Goal: Task Accomplishment & Management: Complete application form

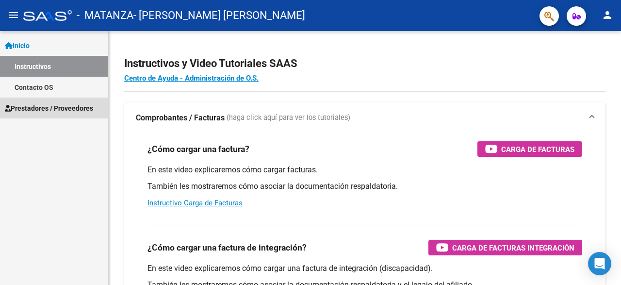
click at [77, 101] on link "Prestadores / Proveedores" at bounding box center [54, 108] width 108 height 21
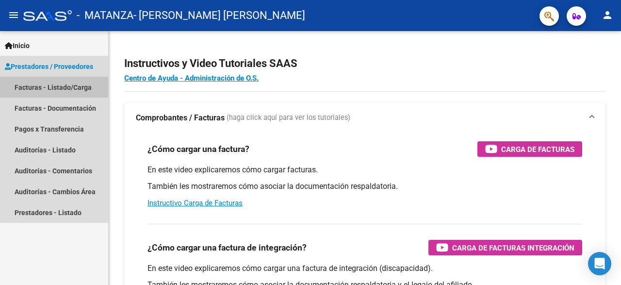
click at [77, 91] on link "Facturas - Listado/Carga" at bounding box center [54, 87] width 108 height 21
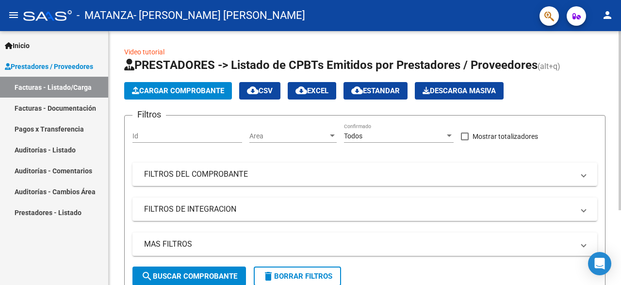
click at [154, 96] on button "Cargar Comprobante" at bounding box center [178, 90] width 108 height 17
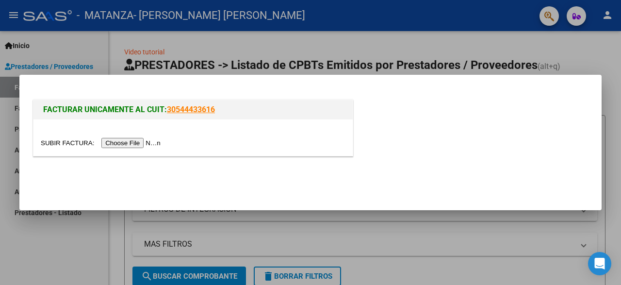
click at [147, 139] on input "file" at bounding box center [102, 143] width 123 height 10
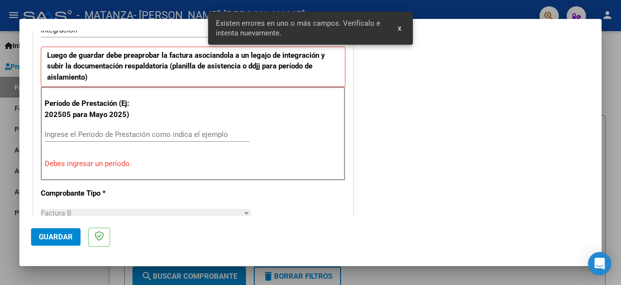
scroll to position [255, 0]
click at [109, 134] on input "Ingrese el Período de Prestación como indica el ejemplo" at bounding box center [147, 134] width 205 height 9
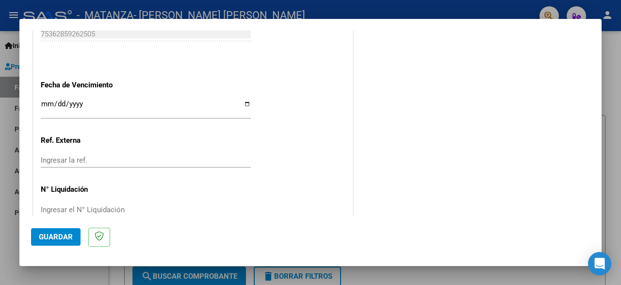
scroll to position [676, 0]
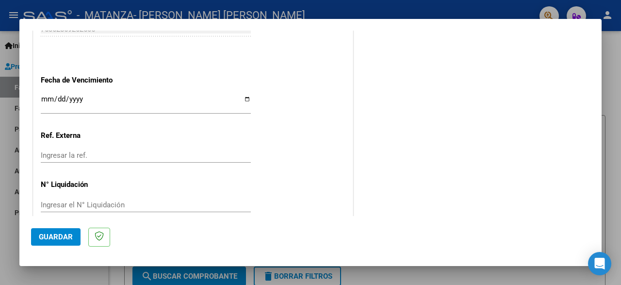
type input "202508"
click at [250, 96] on input "Ingresar la fecha" at bounding box center [146, 103] width 210 height 16
type input "[DATE]"
click at [66, 234] on span "Guardar" at bounding box center [56, 237] width 34 height 9
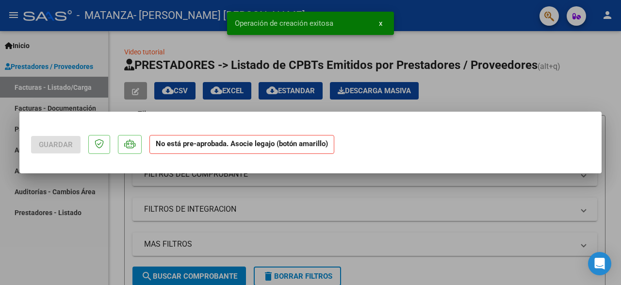
scroll to position [0, 0]
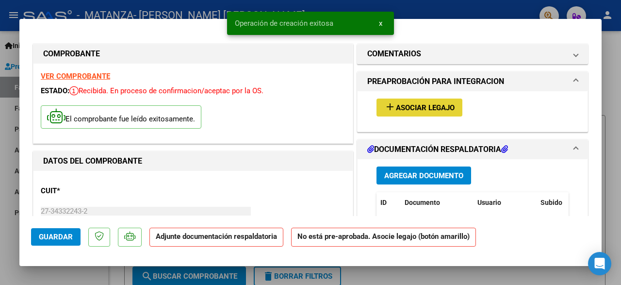
click at [433, 109] on span "Asociar Legajo" at bounding box center [425, 107] width 59 height 9
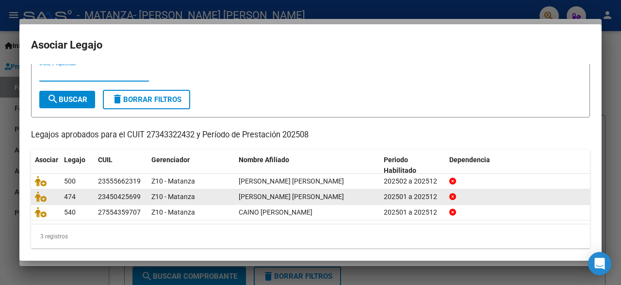
scroll to position [33, 0]
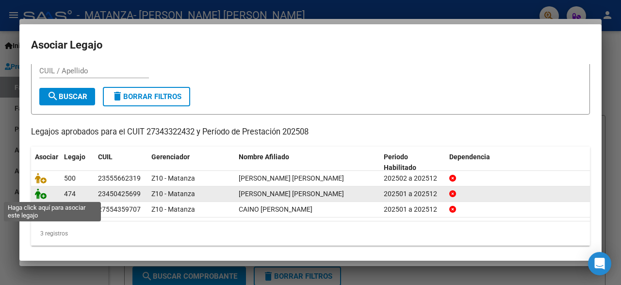
click at [41, 197] on icon at bounding box center [41, 193] width 12 height 11
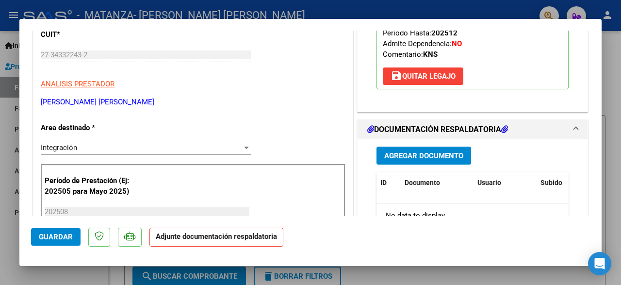
scroll to position [164, 0]
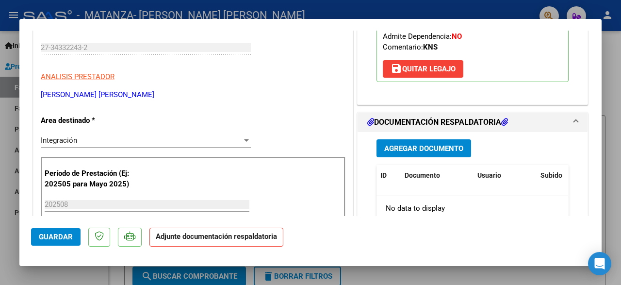
click at [391, 153] on span "Agregar Documento" at bounding box center [424, 148] width 79 height 9
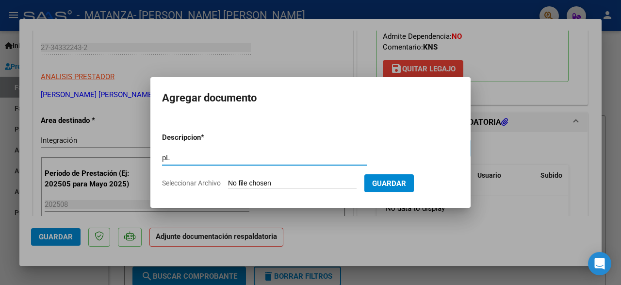
type input "p"
type input "Planilla de asistencia Matias Laime Agosto 2025"
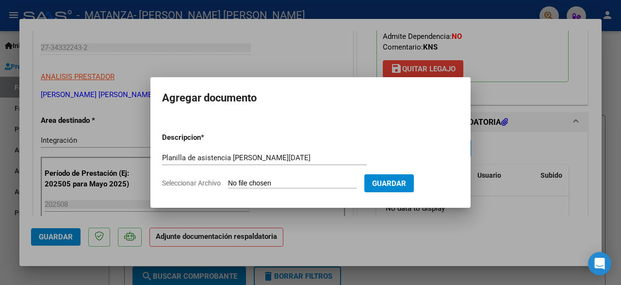
click at [328, 182] on input "Seleccionar Archivo" at bounding box center [292, 183] width 129 height 9
type input "C:\fakepath\Planilla Matías Laime Agosto 2025.pdf"
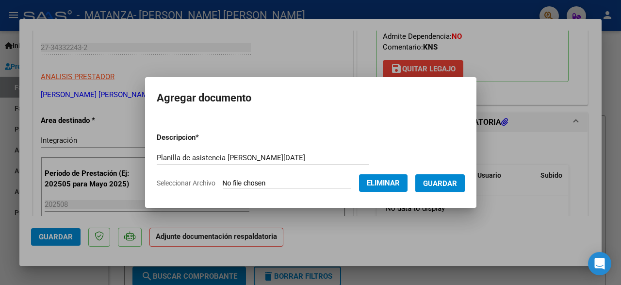
click at [446, 183] on span "Guardar" at bounding box center [440, 183] width 34 height 9
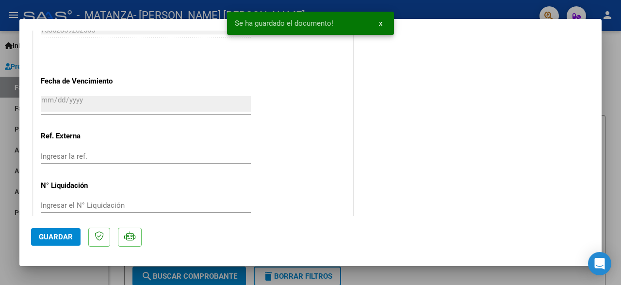
scroll to position [681, 0]
click at [61, 246] on mat-dialog-actions "Guardar" at bounding box center [310, 235] width 559 height 38
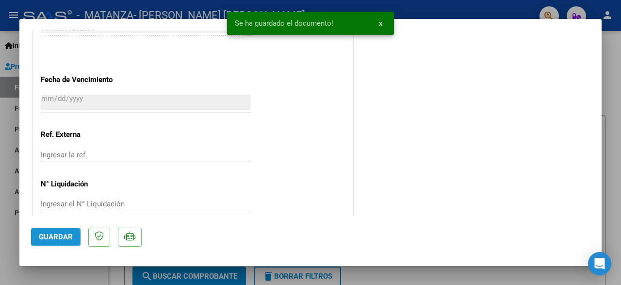
click at [61, 241] on button "Guardar" at bounding box center [56, 236] width 50 height 17
click at [3, 243] on div at bounding box center [310, 142] width 621 height 285
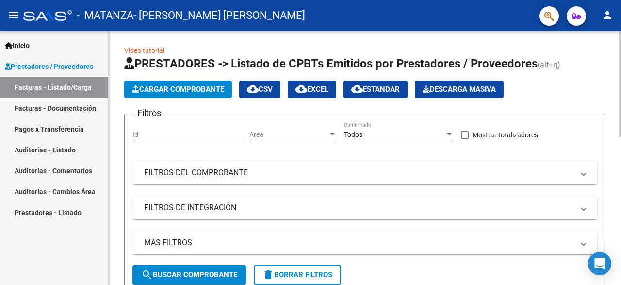
scroll to position [0, 0]
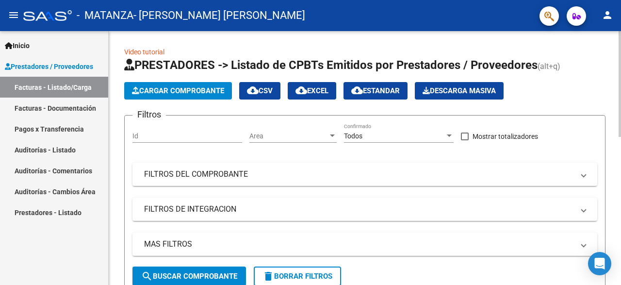
click at [223, 94] on span "Cargar Comprobante" at bounding box center [178, 90] width 92 height 9
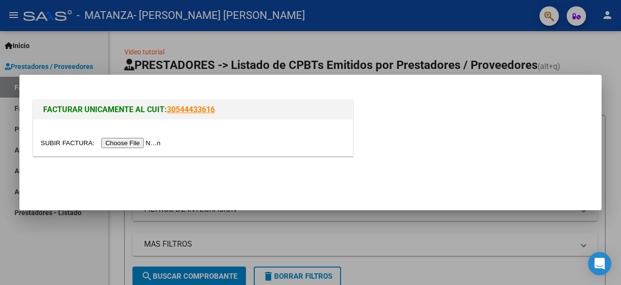
click at [161, 141] on input "file" at bounding box center [102, 143] width 123 height 10
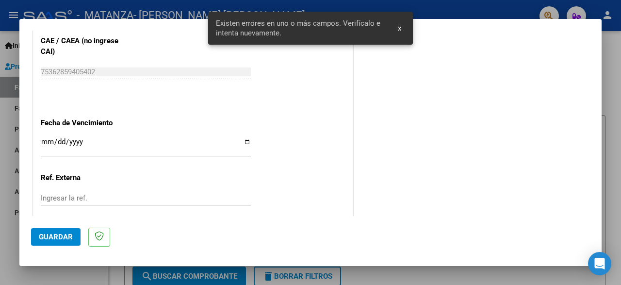
scroll to position [715, 0]
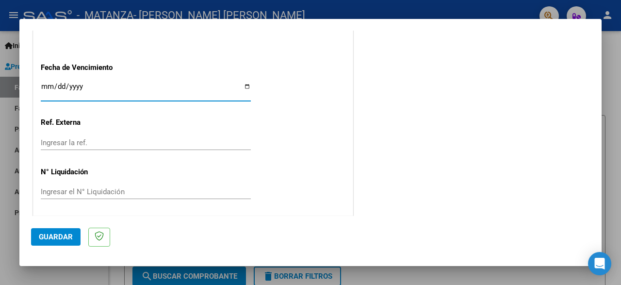
click at [245, 83] on input "Ingresar la fecha" at bounding box center [146, 91] width 210 height 16
type input "[DATE]"
click at [54, 237] on span "Guardar" at bounding box center [56, 237] width 34 height 9
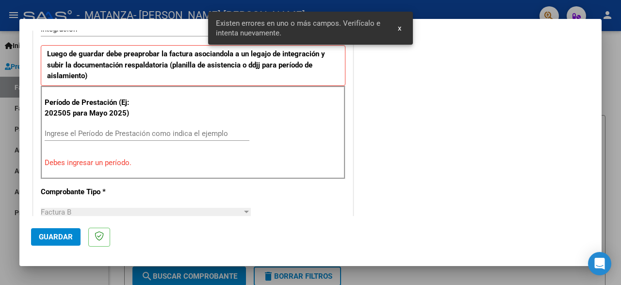
scroll to position [255, 0]
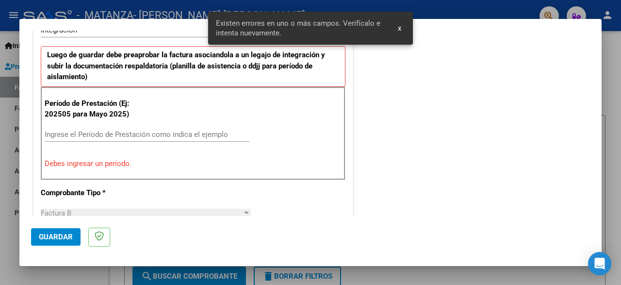
click at [134, 131] on input "Ingrese el Período de Prestación como indica el ejemplo" at bounding box center [147, 134] width 205 height 9
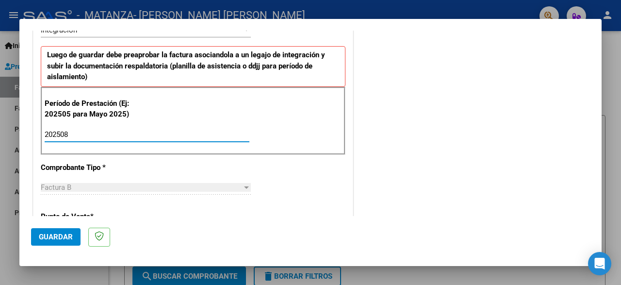
scroll to position [0, 0]
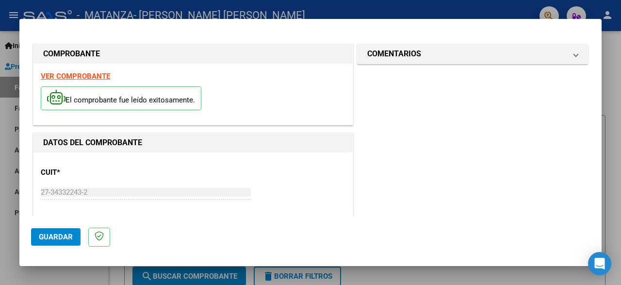
type input "202508"
click at [68, 235] on span "Guardar" at bounding box center [56, 237] width 34 height 9
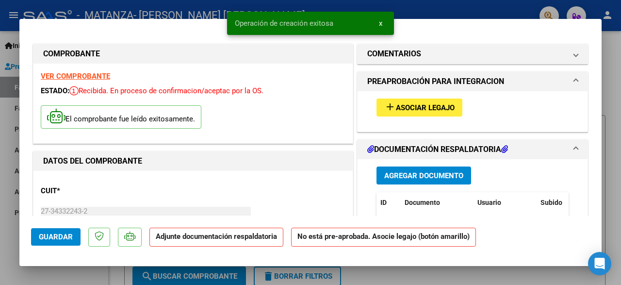
click at [417, 102] on button "add Asociar Legajo" at bounding box center [420, 108] width 86 height 18
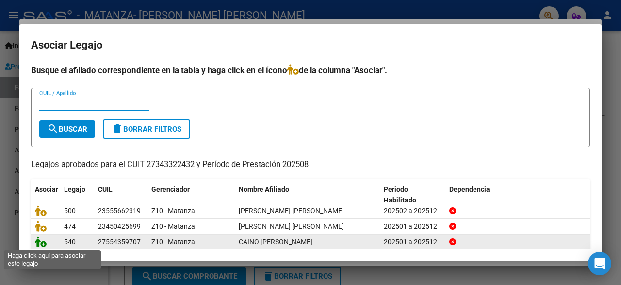
click at [37, 244] on icon at bounding box center [41, 241] width 12 height 11
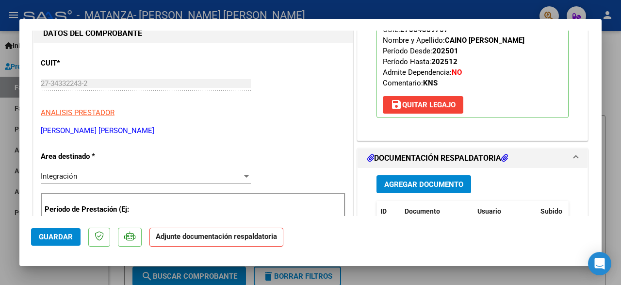
scroll to position [130, 0]
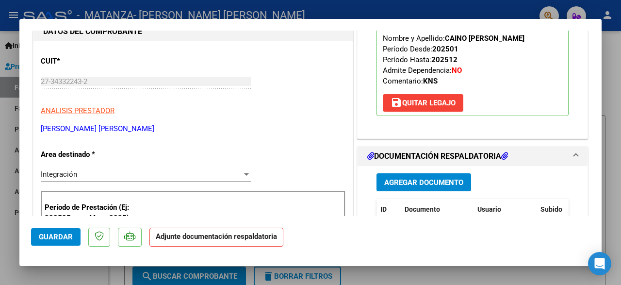
click at [435, 183] on span "Agregar Documento" at bounding box center [424, 182] width 79 height 9
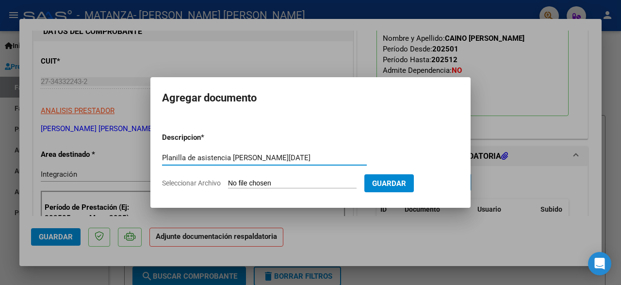
type input "Planilla de asistencia Ivan caino Agosto 2025"
click at [322, 180] on input "Seleccionar Archivo" at bounding box center [292, 183] width 129 height 9
type input "C:\fakepath\Planilla Iván Caino Agosto 2025.pdf"
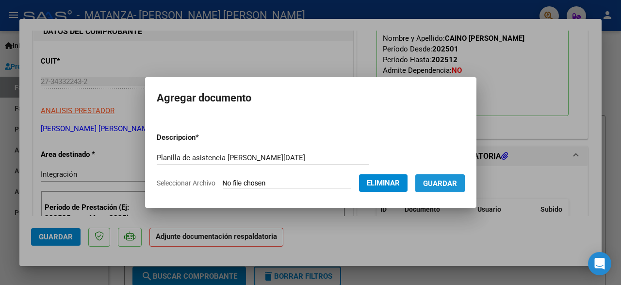
click at [441, 186] on span "Guardar" at bounding box center [440, 183] width 34 height 9
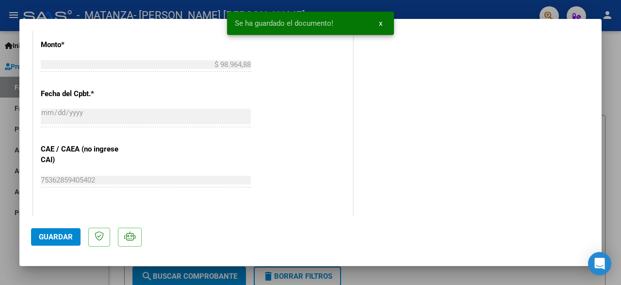
scroll to position [601, 0]
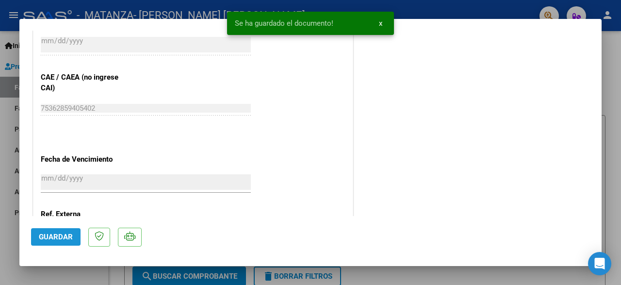
click at [40, 235] on span "Guardar" at bounding box center [56, 237] width 34 height 9
click at [4, 258] on div at bounding box center [310, 142] width 621 height 285
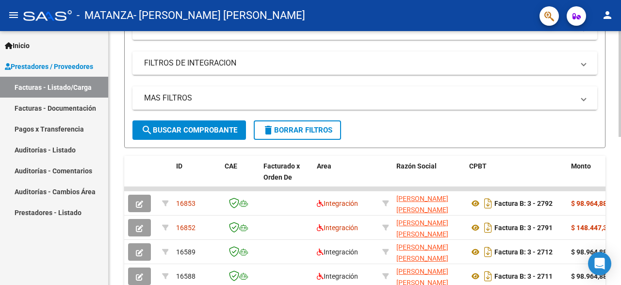
scroll to position [0, 0]
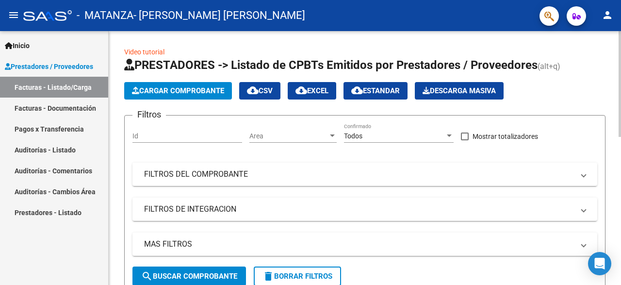
click at [181, 91] on span "Cargar Comprobante" at bounding box center [178, 90] width 92 height 9
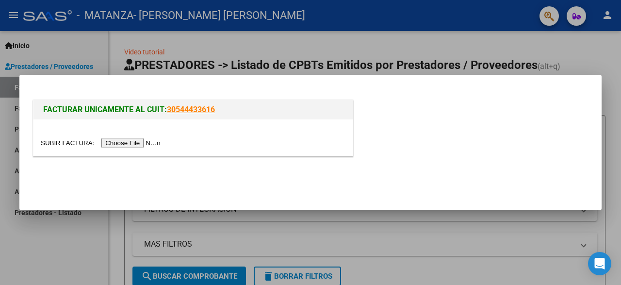
click at [154, 142] on input "file" at bounding box center [102, 143] width 123 height 10
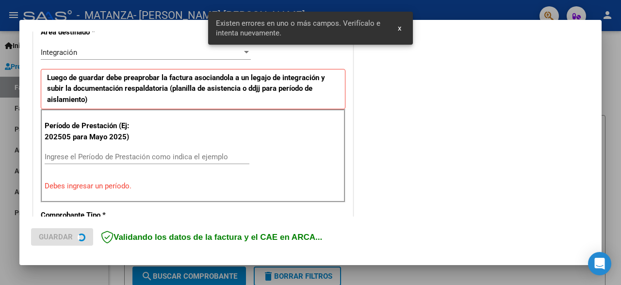
scroll to position [255, 0]
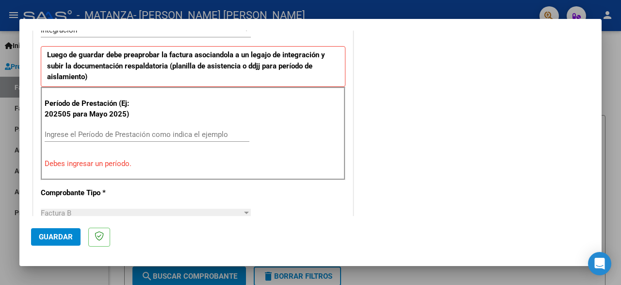
click at [147, 135] on input "Ingrese el Período de Prestación como indica el ejemplo" at bounding box center [147, 134] width 205 height 9
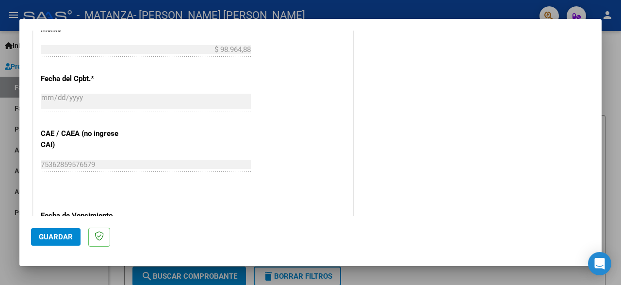
scroll to position [689, 0]
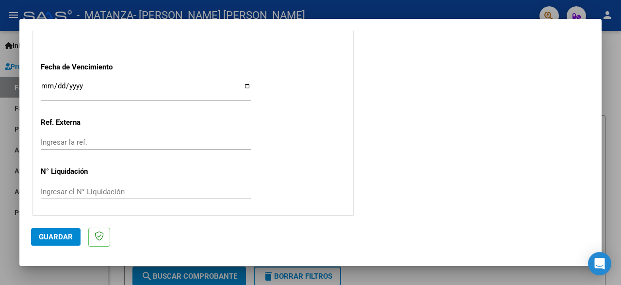
type input "202508"
click at [245, 86] on input "Ingresar la fecha" at bounding box center [146, 90] width 210 height 16
type input "[DATE]"
click at [72, 232] on button "Guardar" at bounding box center [56, 236] width 50 height 17
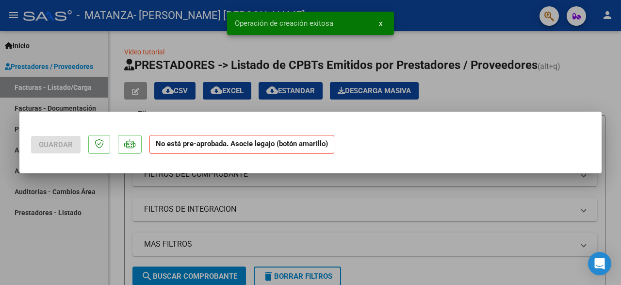
scroll to position [0, 0]
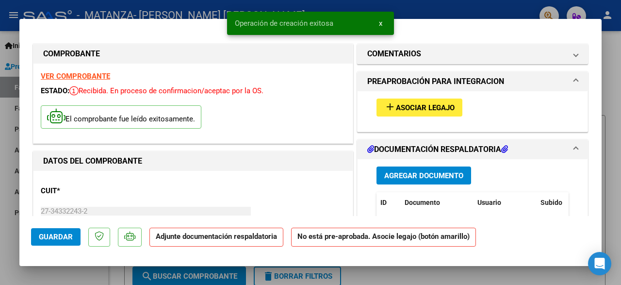
click at [383, 106] on button "add Asociar Legajo" at bounding box center [420, 108] width 86 height 18
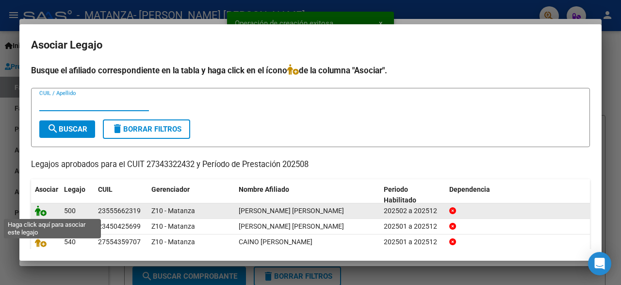
click at [41, 210] on icon at bounding box center [41, 210] width 12 height 11
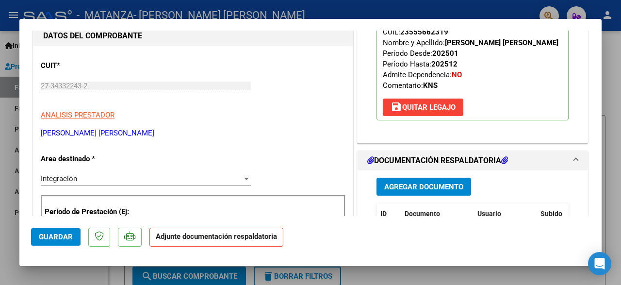
scroll to position [115, 0]
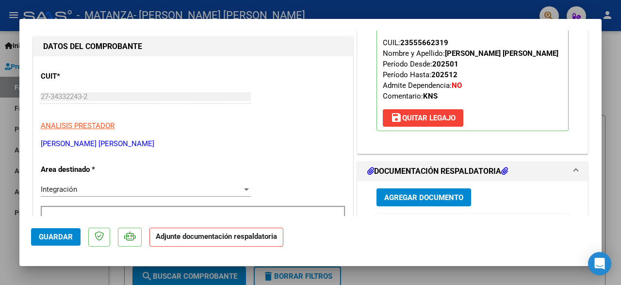
click at [433, 202] on span "Agregar Documento" at bounding box center [424, 197] width 79 height 9
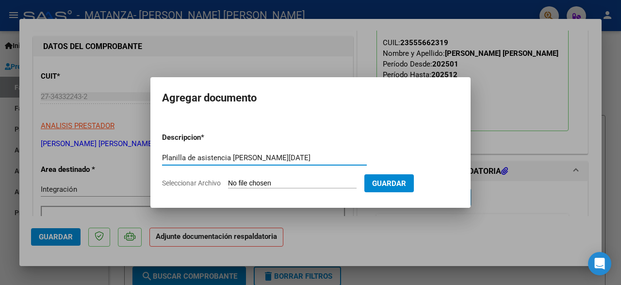
type input "Planilla de asistencia Maximiliano Crespo Agosto 2025"
click at [331, 185] on input "Seleccionar Archivo" at bounding box center [292, 183] width 129 height 9
click at [345, 183] on input "Seleccionar Archivo" at bounding box center [292, 183] width 129 height 9
type input "C:\fakepath\Planilla Maximiliano Crespo Agosto 2025.pdf"
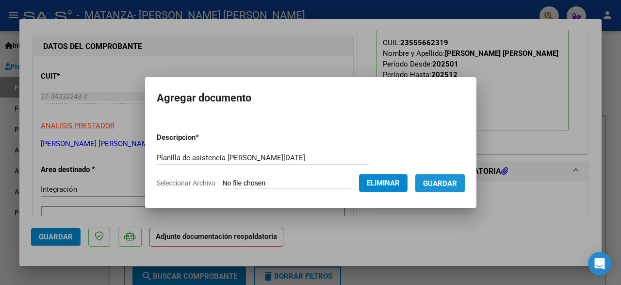
click at [447, 186] on span "Guardar" at bounding box center [440, 183] width 34 height 9
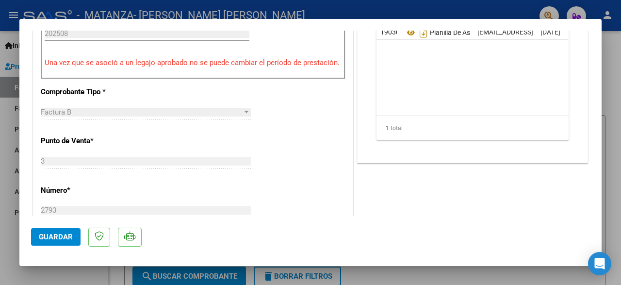
scroll to position [627, 0]
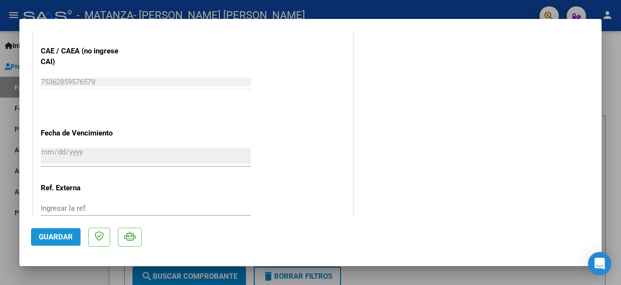
click at [59, 232] on button "Guardar" at bounding box center [56, 236] width 50 height 17
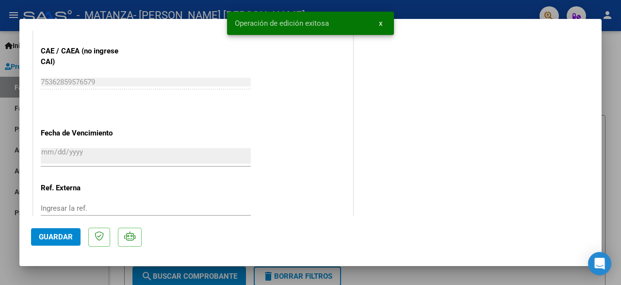
click at [1, 235] on div at bounding box center [310, 142] width 621 height 285
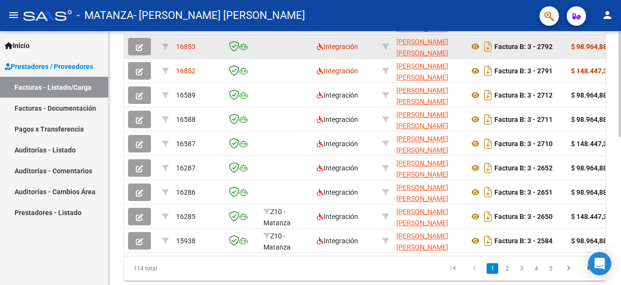
scroll to position [354, 0]
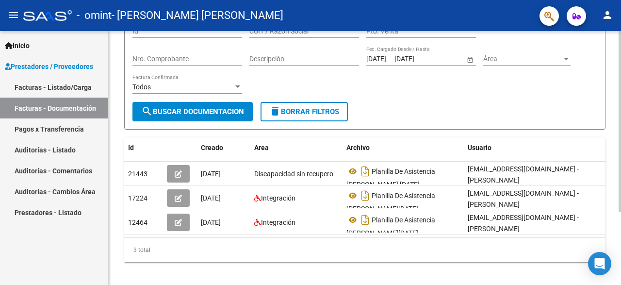
scroll to position [95, 0]
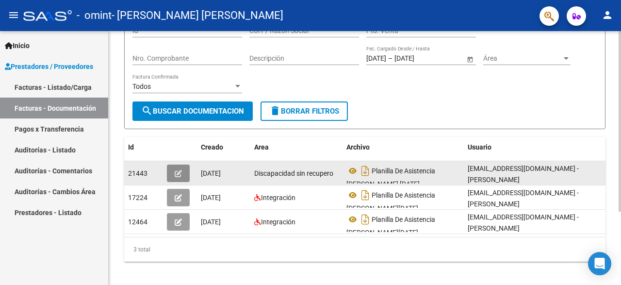
click at [185, 173] on button "button" at bounding box center [178, 173] width 23 height 17
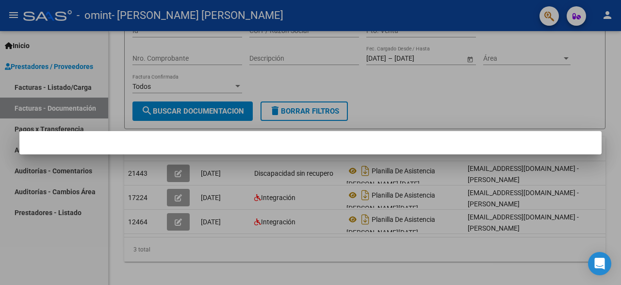
click at [225, 202] on div at bounding box center [310, 142] width 621 height 285
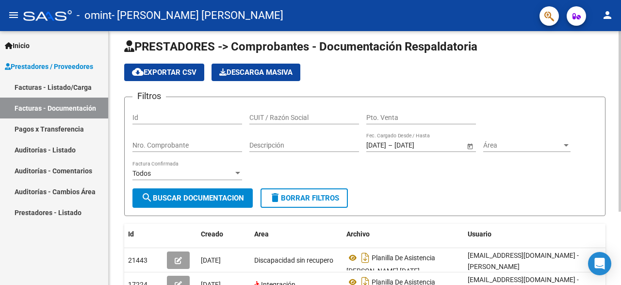
scroll to position [0, 0]
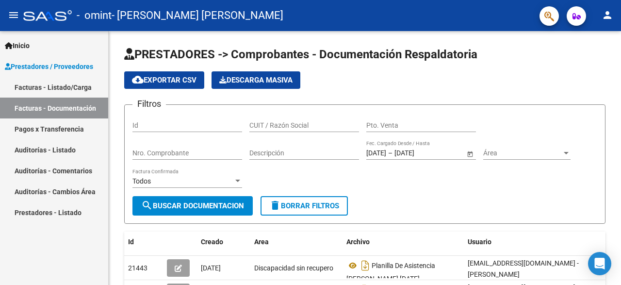
click at [88, 86] on link "Facturas - Listado/Carga" at bounding box center [54, 87] width 108 height 21
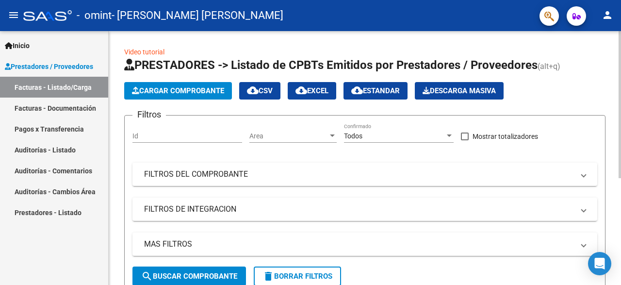
click at [194, 90] on span "Cargar Comprobante" at bounding box center [178, 90] width 92 height 9
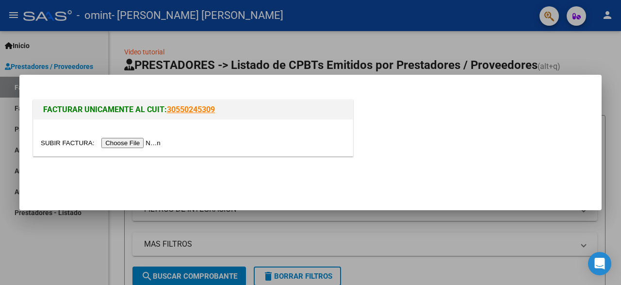
click at [159, 140] on input "file" at bounding box center [102, 143] width 123 height 10
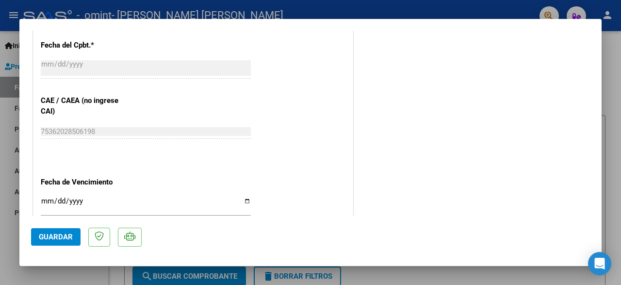
scroll to position [558, 0]
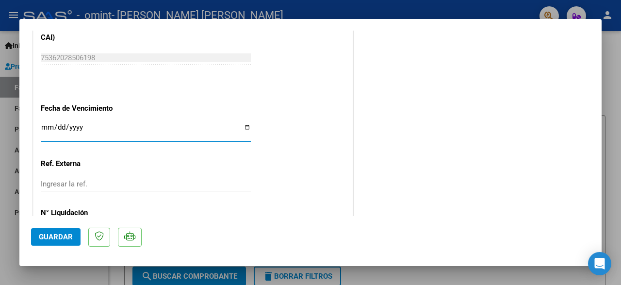
click at [247, 125] on input "Ingresar la fecha" at bounding box center [146, 131] width 210 height 16
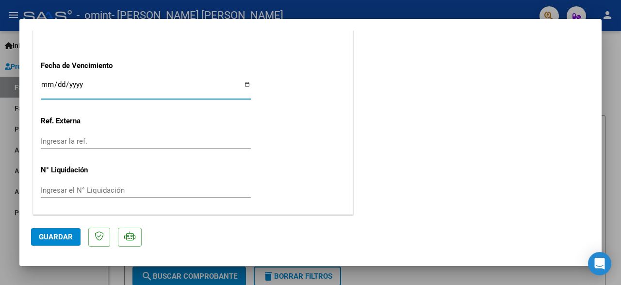
click at [251, 85] on input "[DATE]" at bounding box center [146, 89] width 210 height 16
click at [250, 85] on input "[DATE]" at bounding box center [146, 89] width 210 height 16
type input "[DATE]"
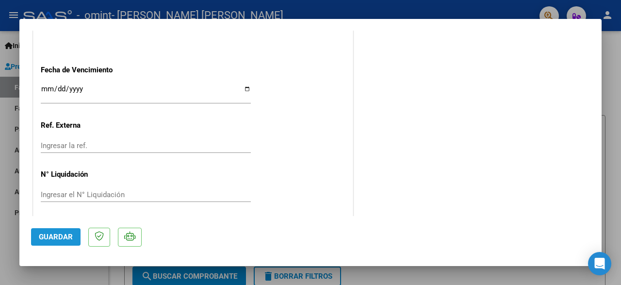
click at [68, 228] on button "Guardar" at bounding box center [56, 236] width 50 height 17
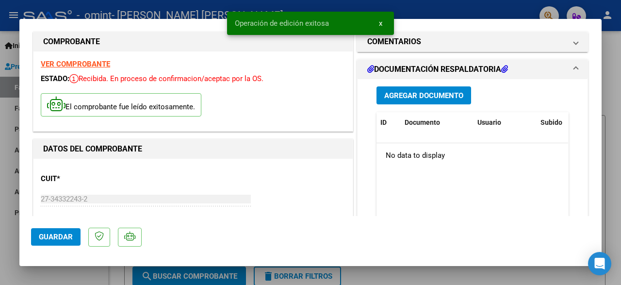
scroll to position [0, 0]
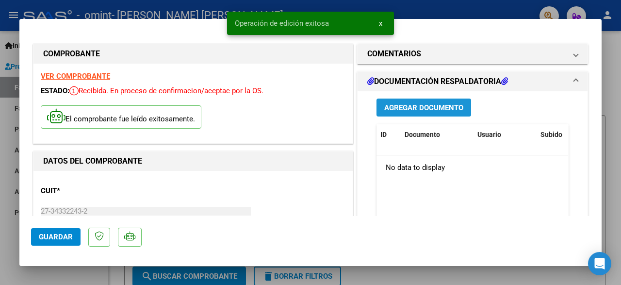
click at [447, 104] on span "Agregar Documento" at bounding box center [424, 107] width 79 height 9
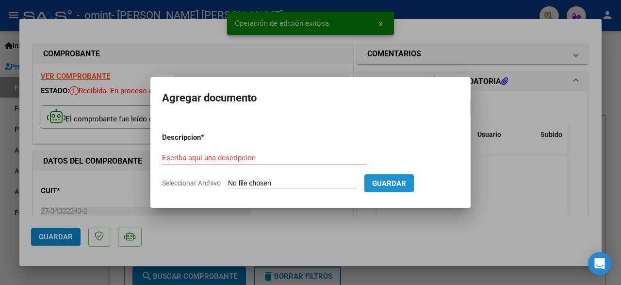
click at [394, 180] on span "Guardar" at bounding box center [389, 183] width 34 height 9
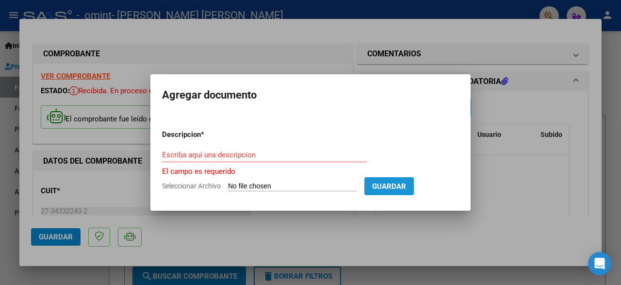
click at [406, 189] on span "Guardar" at bounding box center [389, 186] width 34 height 9
click at [206, 241] on div at bounding box center [310, 142] width 621 height 285
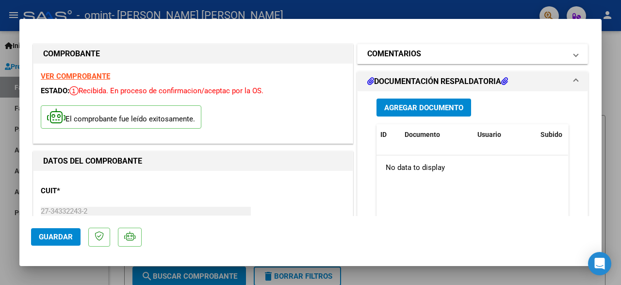
click at [441, 50] on mat-panel-title "COMENTARIOS" at bounding box center [467, 54] width 199 height 12
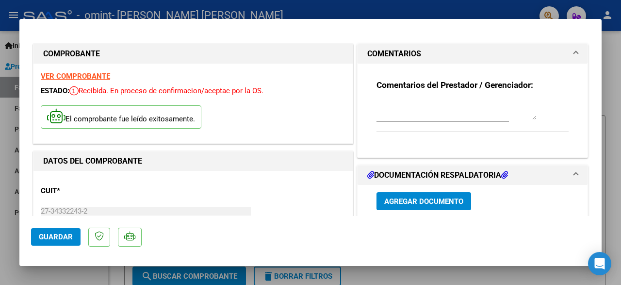
click at [441, 51] on mat-panel-title "COMENTARIOS" at bounding box center [467, 54] width 199 height 12
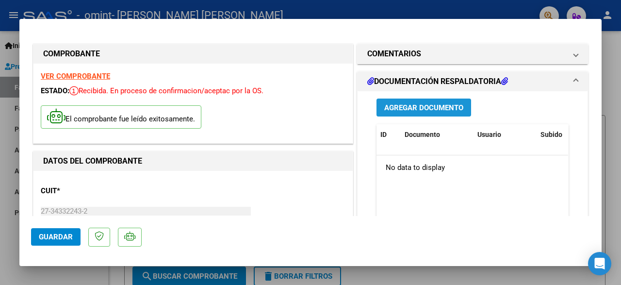
click at [436, 112] on button "Agregar Documento" at bounding box center [424, 108] width 95 height 18
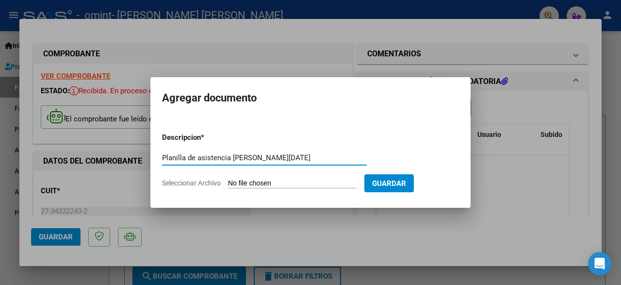
type input "Planilla de asistencia [PERSON_NAME][DATE]"
click at [301, 183] on input "Seleccionar Archivo" at bounding box center [292, 183] width 129 height 9
type input "C:\fakepath\Planilla [PERSON_NAME][DATE].pdf"
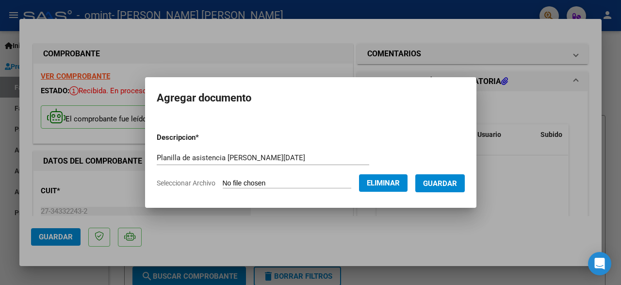
click at [451, 183] on span "Guardar" at bounding box center [440, 183] width 34 height 9
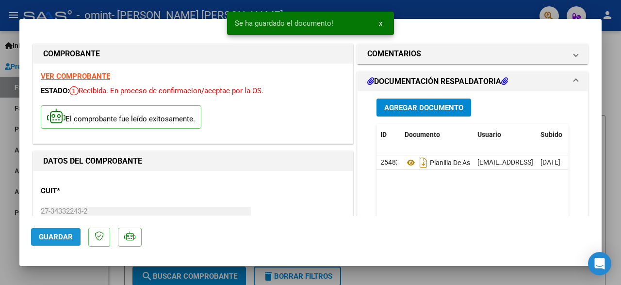
click at [51, 231] on button "Guardar" at bounding box center [56, 236] width 50 height 17
click at [0, 194] on div at bounding box center [310, 142] width 621 height 285
type input "$ 0,00"
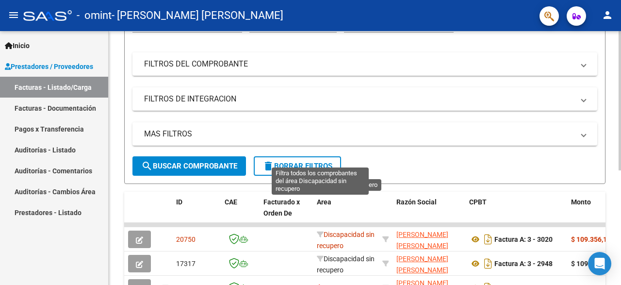
scroll to position [109, 0]
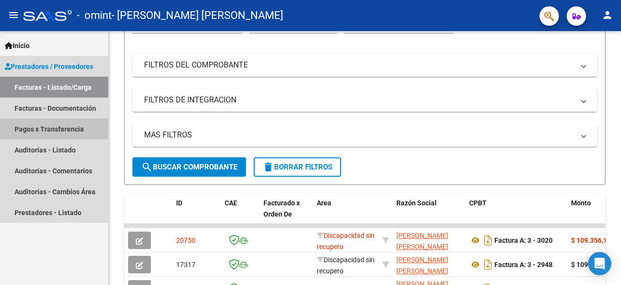
click at [74, 128] on link "Pagos x Transferencia" at bounding box center [54, 128] width 108 height 21
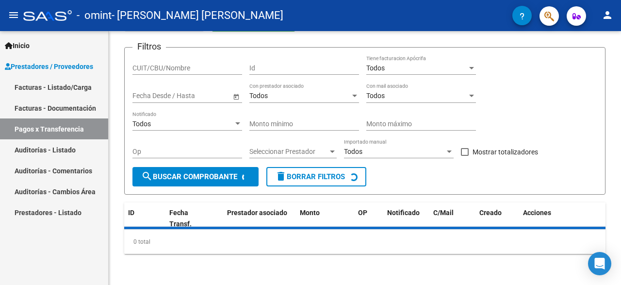
scroll to position [80, 0]
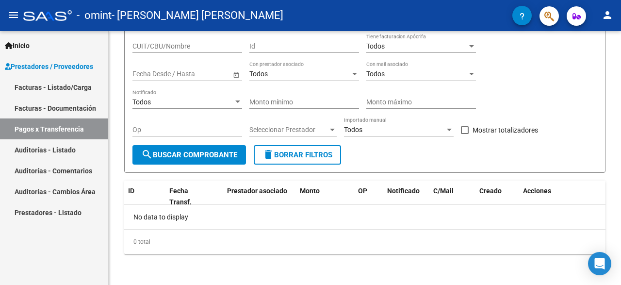
click at [73, 109] on link "Facturas - Documentación" at bounding box center [54, 108] width 108 height 21
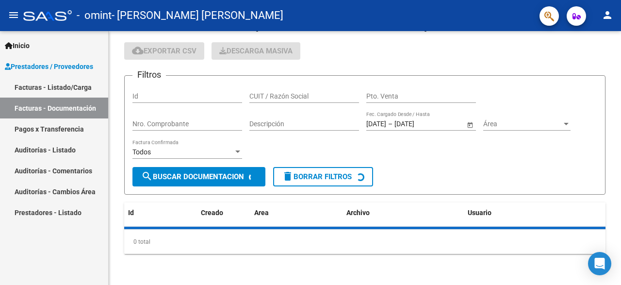
scroll to position [109, 0]
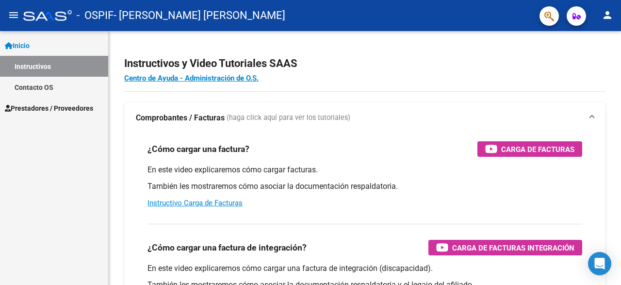
click at [76, 110] on span "Prestadores / Proveedores" at bounding box center [49, 108] width 88 height 11
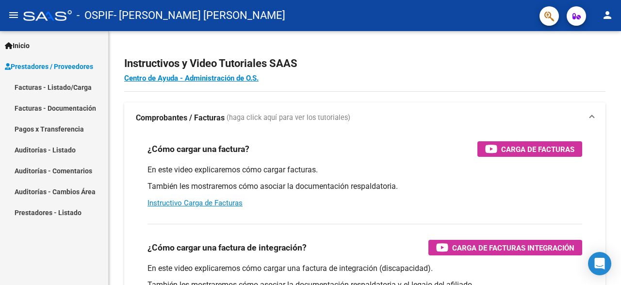
click at [78, 89] on link "Facturas - Listado/Carga" at bounding box center [54, 87] width 108 height 21
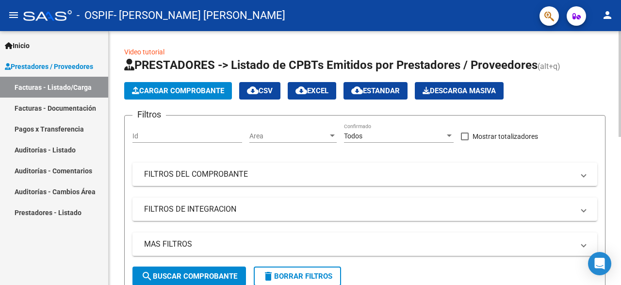
click at [198, 92] on span "Cargar Comprobante" at bounding box center [178, 90] width 92 height 9
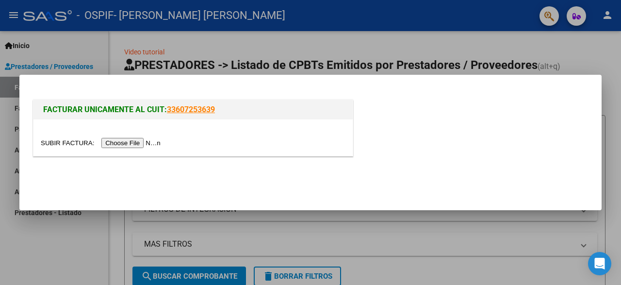
click at [153, 145] on input "file" at bounding box center [102, 143] width 123 height 10
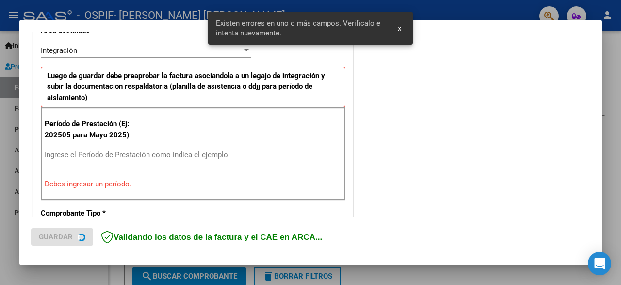
scroll to position [237, 0]
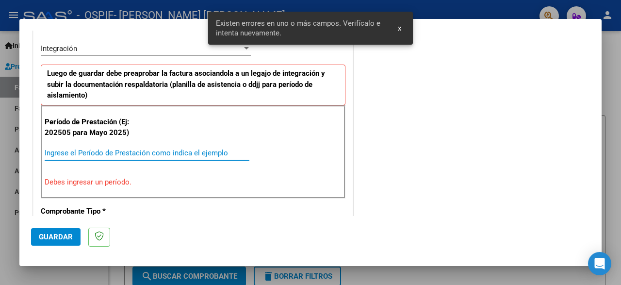
click at [128, 153] on input "Ingrese el Período de Prestación como indica el ejemplo" at bounding box center [147, 153] width 205 height 9
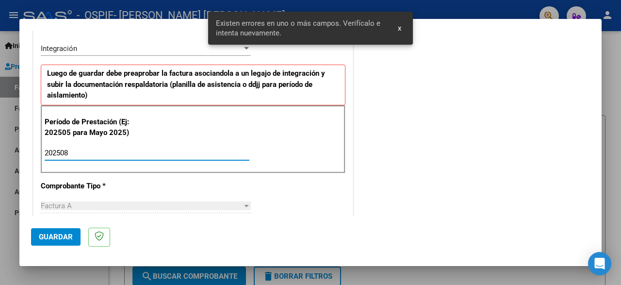
type input "202508"
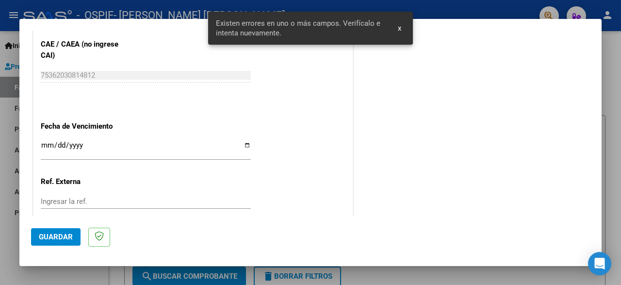
scroll to position [689, 0]
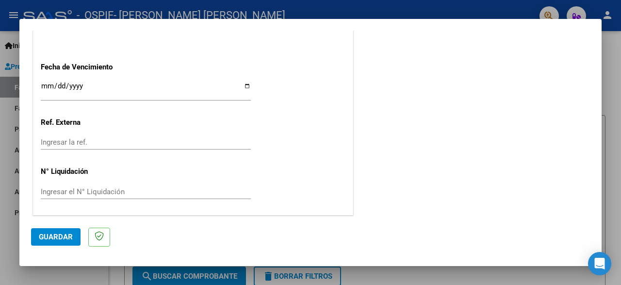
click at [249, 86] on input "Ingresar la fecha" at bounding box center [146, 90] width 210 height 16
type input "[DATE]"
click at [64, 239] on span "Guardar" at bounding box center [56, 237] width 34 height 9
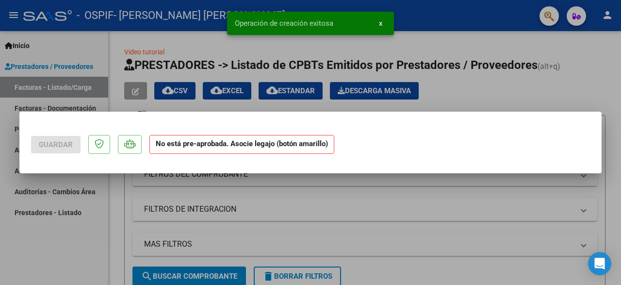
scroll to position [0, 0]
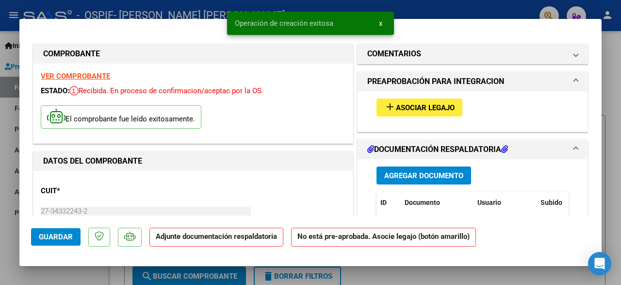
click at [403, 100] on button "add Asociar Legajo" at bounding box center [420, 108] width 86 height 18
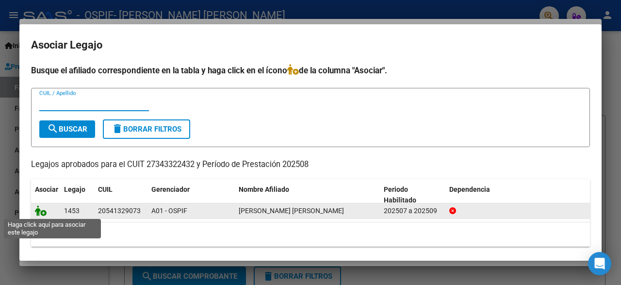
click at [40, 209] on icon at bounding box center [41, 210] width 12 height 11
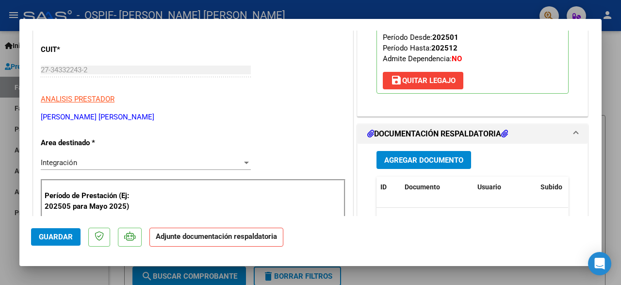
scroll to position [142, 0]
click at [417, 164] on span "Agregar Documento" at bounding box center [424, 159] width 79 height 9
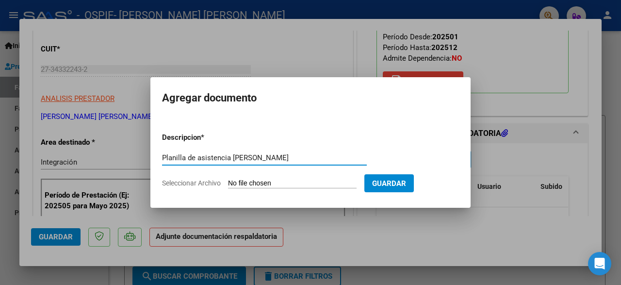
type input "Planilla de asistencia Jeremias Carrizo Duarte"
click at [295, 183] on input "Seleccionar Archivo" at bounding box center [292, 183] width 129 height 9
type input "C:\fakepath\Planilla Jeremías Carrizo Duarte Agosto .pdf"
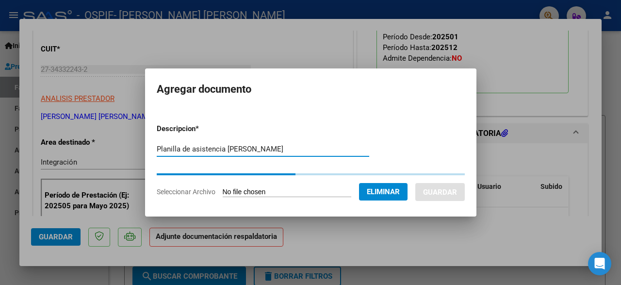
click at [348, 149] on input "Planilla de asistencia Jeremias Carrizo Duarte" at bounding box center [263, 149] width 213 height 9
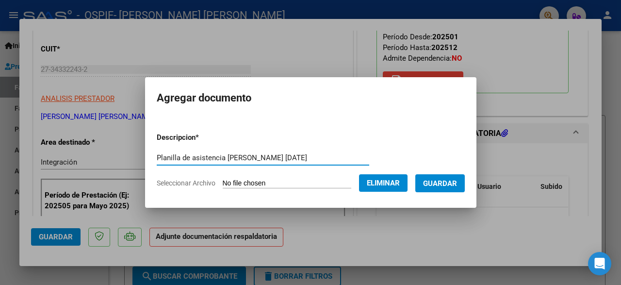
type input "Planilla de asistencia Jeremias Carrizo Duarte Agosto 2025"
click at [439, 177] on button "Guardar" at bounding box center [441, 183] width 50 height 18
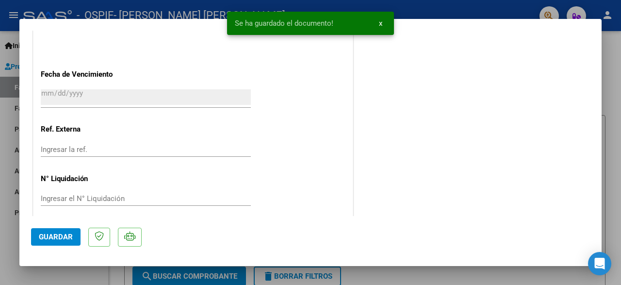
scroll to position [693, 0]
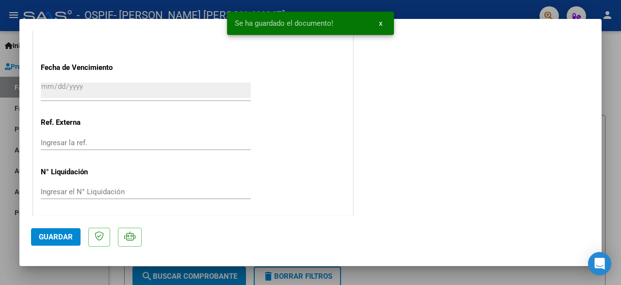
click at [60, 235] on span "Guardar" at bounding box center [56, 237] width 34 height 9
click at [19, 266] on div at bounding box center [310, 142] width 621 height 285
type input "$ 0,00"
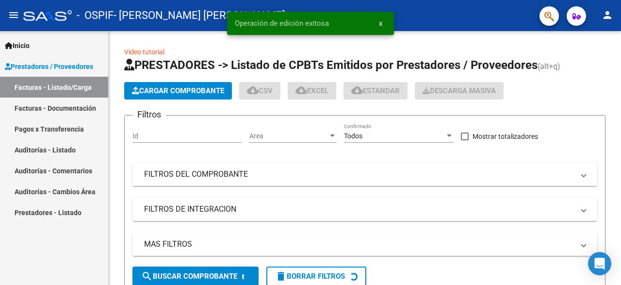
click at [7, 271] on div "Inicio Instructivos Contacto OS Prestadores / Proveedores Facturas - Listado/Ca…" at bounding box center [54, 158] width 108 height 254
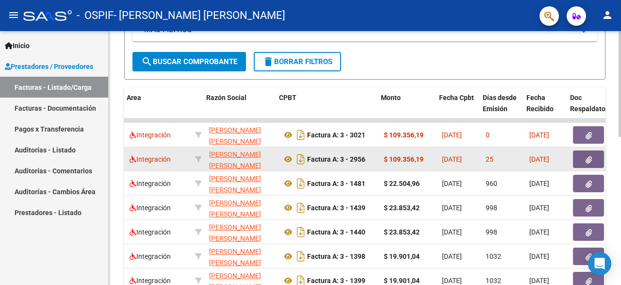
scroll to position [0, 192]
